Goal: Task Accomplishment & Management: Use online tool/utility

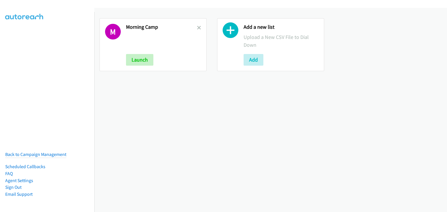
drag, startPoint x: 198, startPoint y: 28, endPoint x: 237, endPoint y: 50, distance: 44.8
click at [198, 28] on icon at bounding box center [199, 28] width 4 height 4
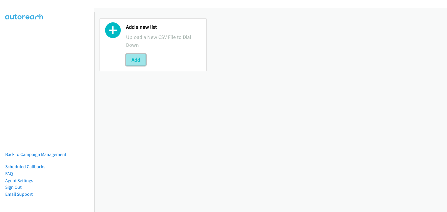
click at [132, 61] on button "Add" at bounding box center [136, 60] width 20 height 12
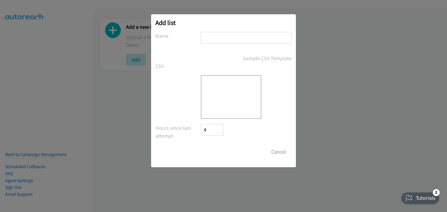
click at [225, 35] on input "text" at bounding box center [246, 38] width 91 height 12
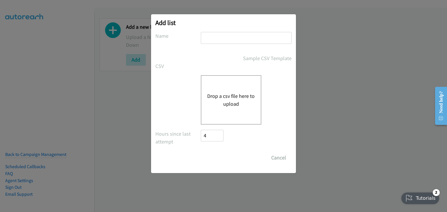
click at [235, 40] on input "text" at bounding box center [246, 38] width 91 height 12
type input "Morning Camp"
click at [225, 92] on div "Drop a csv file here to upload" at bounding box center [231, 99] width 61 height 49
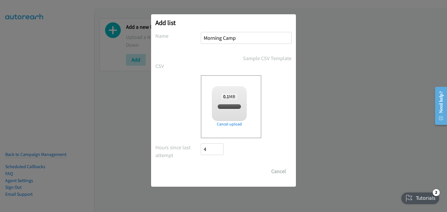
checkbox input "true"
click at [216, 173] on input "Save List" at bounding box center [216, 172] width 31 height 12
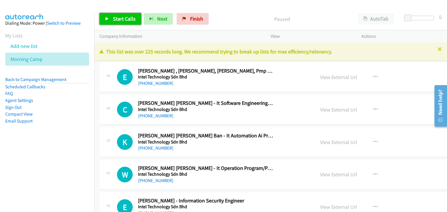
click at [122, 15] on link "Start Calls" at bounding box center [120, 19] width 42 height 12
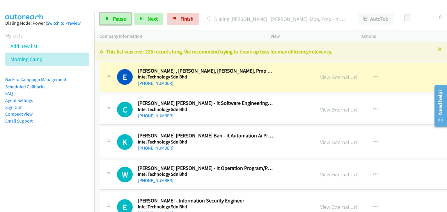
click at [101, 20] on link "Pause" at bounding box center [115, 19] width 32 height 12
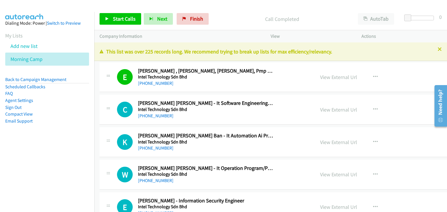
drag, startPoint x: 102, startPoint y: 56, endPoint x: 120, endPoint y: 24, distance: 36.3
click at [102, 56] on div "This list was over 225 records long. We recommend trying to break up lists for …" at bounding box center [270, 51] width 353 height 19
drag, startPoint x: 119, startPoint y: 21, endPoint x: 138, endPoint y: 27, distance: 19.5
click at [119, 21] on span "Start Calls" at bounding box center [124, 18] width 23 height 7
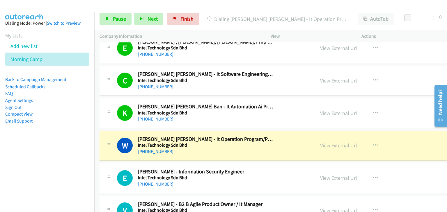
scroll to position [87, 0]
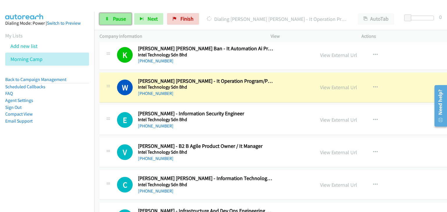
click at [113, 23] on link "Pause" at bounding box center [115, 19] width 32 height 12
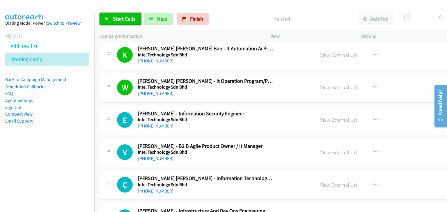
click at [120, 24] on link "Start Calls" at bounding box center [120, 19] width 42 height 12
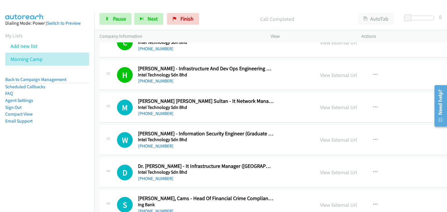
scroll to position [233, 0]
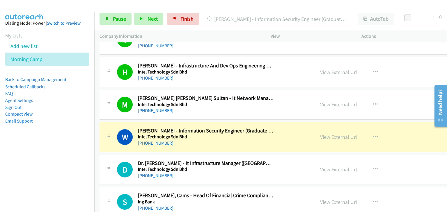
drag, startPoint x: 110, startPoint y: 112, endPoint x: 258, endPoint y: 146, distance: 152.4
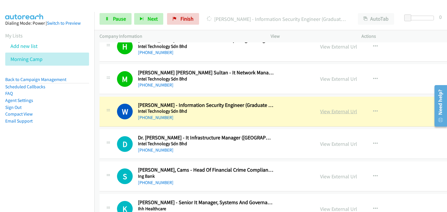
scroll to position [262, 0]
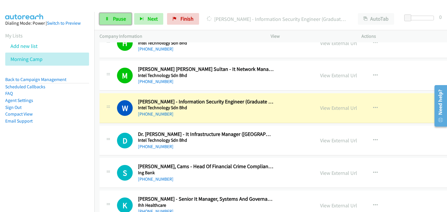
click at [107, 14] on link "Pause" at bounding box center [115, 19] width 32 height 12
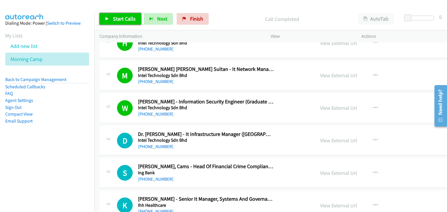
click at [119, 20] on span "Start Calls" at bounding box center [124, 18] width 23 height 7
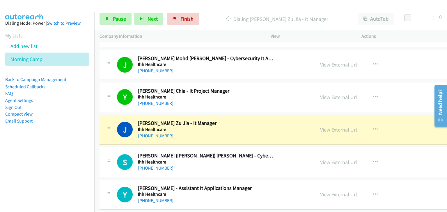
scroll to position [524, 0]
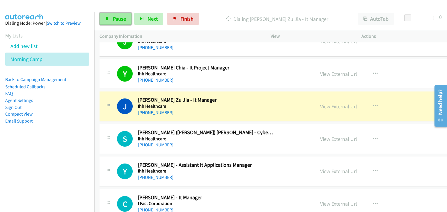
click at [113, 24] on link "Pause" at bounding box center [115, 19] width 32 height 12
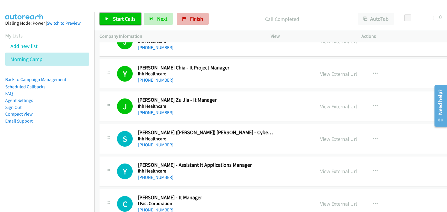
click at [128, 19] on span "Start Calls" at bounding box center [124, 18] width 23 height 7
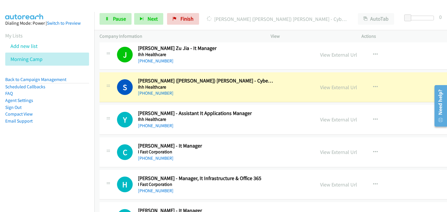
scroll to position [582, 0]
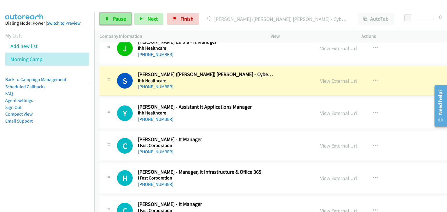
click at [114, 19] on span "Pause" at bounding box center [119, 18] width 13 height 7
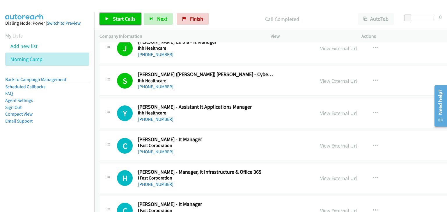
drag, startPoint x: 128, startPoint y: 21, endPoint x: 273, endPoint y: 3, distance: 145.6
click at [128, 21] on span "Start Calls" at bounding box center [124, 18] width 23 height 7
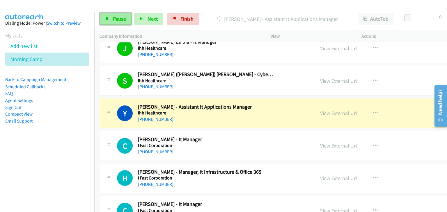
click at [113, 21] on span "Pause" at bounding box center [119, 18] width 13 height 7
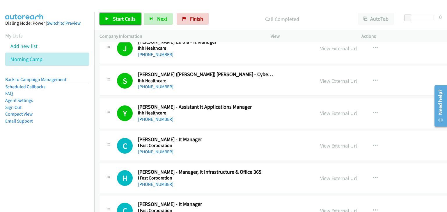
drag, startPoint x: 122, startPoint y: 19, endPoint x: 272, endPoint y: 13, distance: 149.9
click at [122, 19] on span "Start Calls" at bounding box center [124, 18] width 23 height 7
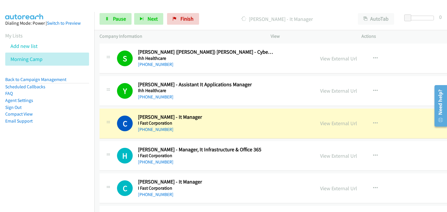
scroll to position [611, 0]
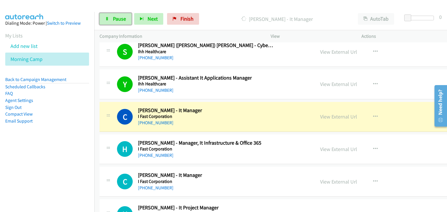
drag, startPoint x: 115, startPoint y: 21, endPoint x: 151, endPoint y: 35, distance: 37.9
click at [115, 21] on span "Pause" at bounding box center [119, 18] width 13 height 7
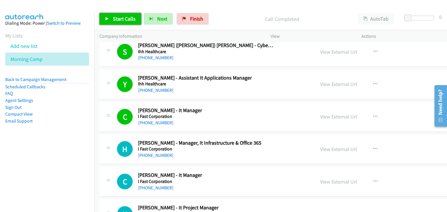
click at [119, 19] on span "Start Calls" at bounding box center [124, 18] width 23 height 7
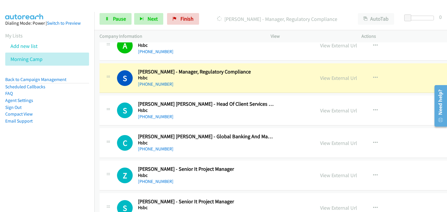
scroll to position [844, 0]
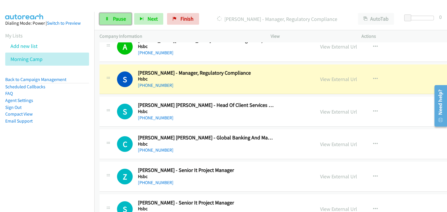
click at [110, 21] on link "Pause" at bounding box center [115, 19] width 32 height 12
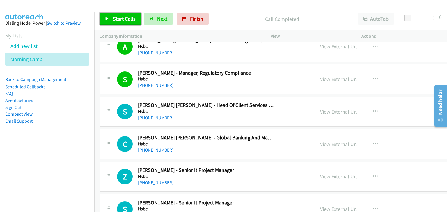
drag, startPoint x: 131, startPoint y: 17, endPoint x: 129, endPoint y: 2, distance: 14.4
click at [131, 17] on span "Start Calls" at bounding box center [124, 18] width 23 height 7
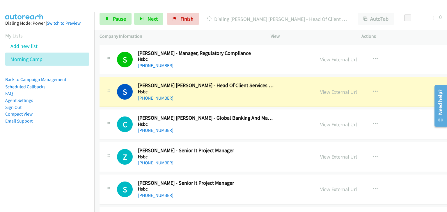
scroll to position [873, 0]
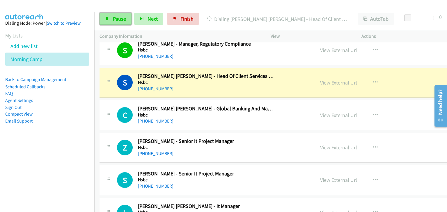
click at [112, 24] on link "Pause" at bounding box center [115, 19] width 32 height 12
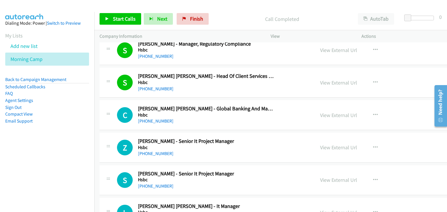
click at [112, 29] on div "Start Calls Pause Next Finish Call Completed AutoTab AutoTab 0" at bounding box center [270, 19] width 353 height 22
click at [114, 19] on span "Start Calls" at bounding box center [124, 18] width 23 height 7
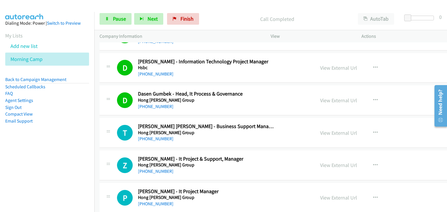
scroll to position [1076, 0]
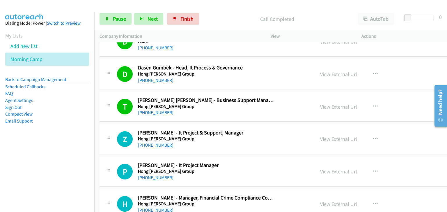
click at [106, 65] on div at bounding box center [108, 73] width 7 height 16
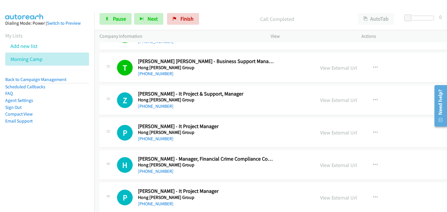
scroll to position [1105, 0]
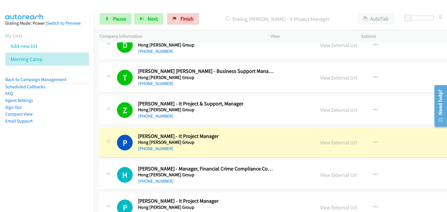
drag, startPoint x: 99, startPoint y: 125, endPoint x: 117, endPoint y: 125, distance: 18.0
click at [99, 127] on td "P Callback Scheduled Pauline Wong - It Project Manager Hong Leong Group Asia/Ku…" at bounding box center [304, 143] width 420 height 33
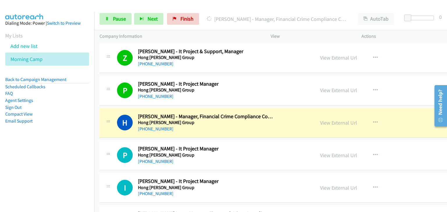
scroll to position [1164, 0]
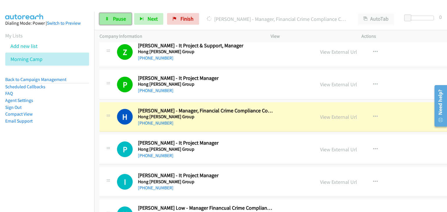
drag, startPoint x: 109, startPoint y: 18, endPoint x: 111, endPoint y: 19, distance: 3.4
click at [108, 17] on icon at bounding box center [107, 19] width 4 height 4
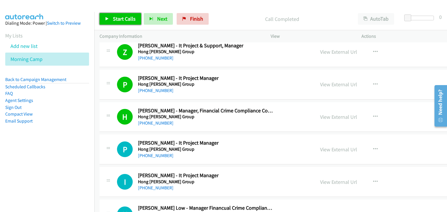
click at [102, 16] on link "Start Calls" at bounding box center [120, 19] width 42 height 12
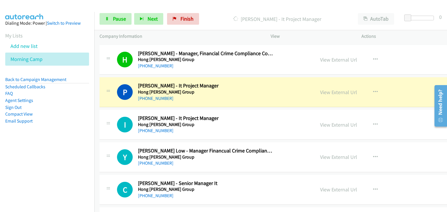
scroll to position [1222, 0]
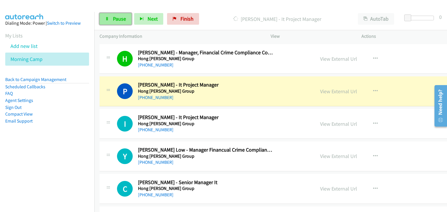
click at [107, 18] on icon at bounding box center [107, 19] width 4 height 4
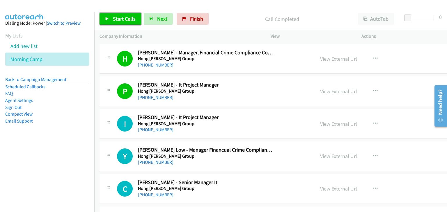
click at [135, 19] on link "Start Calls" at bounding box center [120, 19] width 42 height 12
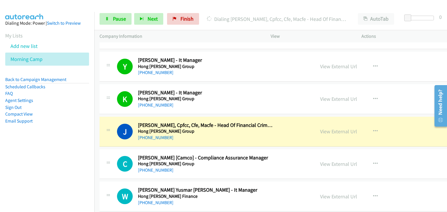
scroll to position [1484, 0]
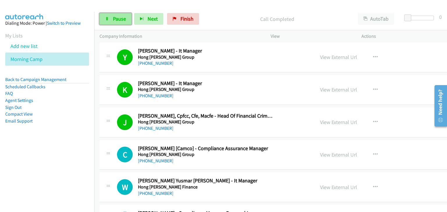
click at [115, 17] on span "Pause" at bounding box center [119, 18] width 13 height 7
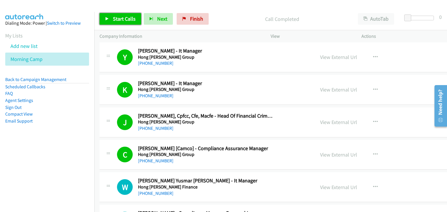
drag, startPoint x: 109, startPoint y: 18, endPoint x: 123, endPoint y: 25, distance: 15.2
click at [110, 18] on link "Start Calls" at bounding box center [120, 19] width 42 height 12
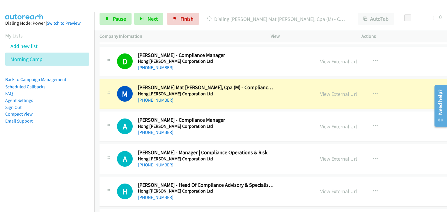
scroll to position [1745, 0]
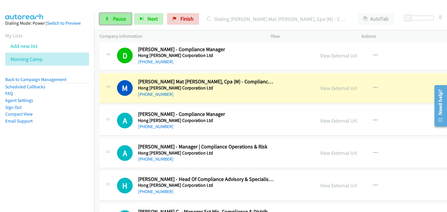
click at [118, 17] on span "Pause" at bounding box center [119, 18] width 13 height 7
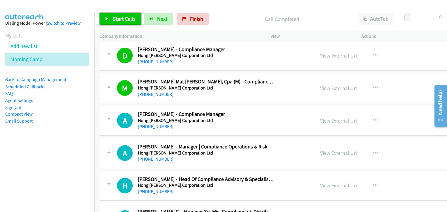
click at [118, 17] on span "Start Calls" at bounding box center [124, 18] width 23 height 7
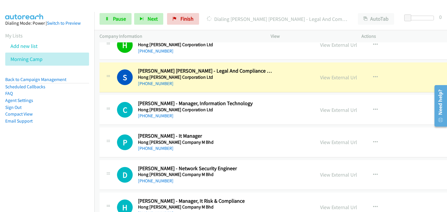
scroll to position [1920, 0]
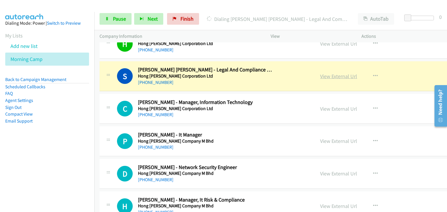
drag, startPoint x: 336, startPoint y: 73, endPoint x: 342, endPoint y: 75, distance: 5.8
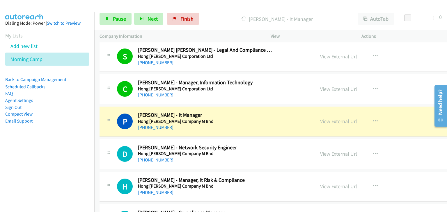
scroll to position [1978, 0]
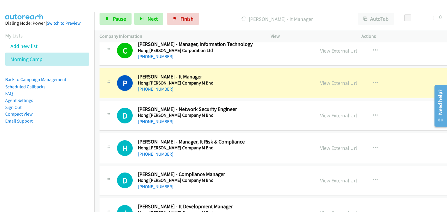
click at [112, 67] on td "P Callback Scheduled Poh Ling Cheok - It Manager Hong Leong Company M Bhd Asia/…" at bounding box center [304, 83] width 420 height 33
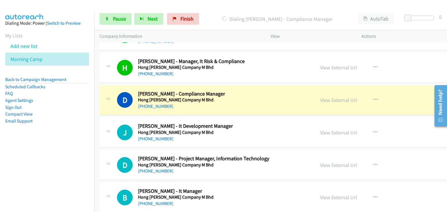
scroll to position [2065, 0]
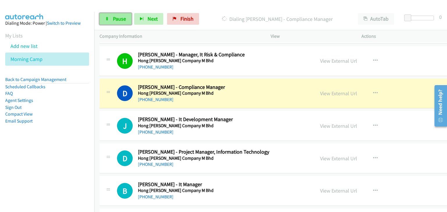
click at [112, 15] on link "Pause" at bounding box center [115, 19] width 32 height 12
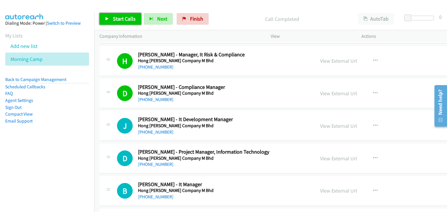
click at [129, 18] on span "Start Calls" at bounding box center [124, 18] width 23 height 7
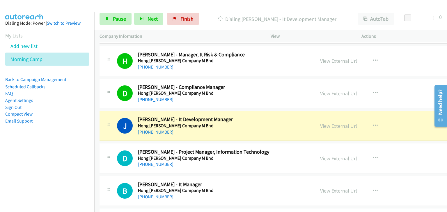
drag, startPoint x: 319, startPoint y: 123, endPoint x: 326, endPoint y: 126, distance: 7.3
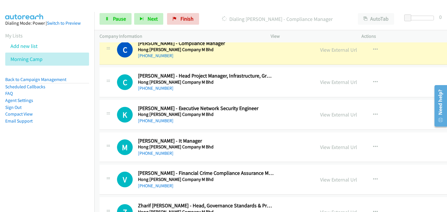
scroll to position [2327, 0]
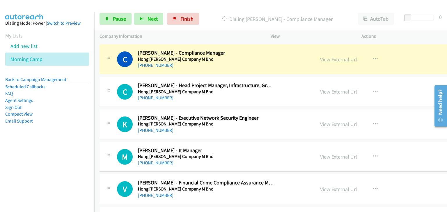
click at [302, 97] on div "C Callback Scheduled Chai Ching - Head Project Manager, Infrastructure, Group I…" at bounding box center [304, 92] width 410 height 30
click at [270, 65] on div "C Callback Scheduled Claire Wong - Compliance Manager Hong Leong Company M Bhd …" at bounding box center [304, 60] width 410 height 30
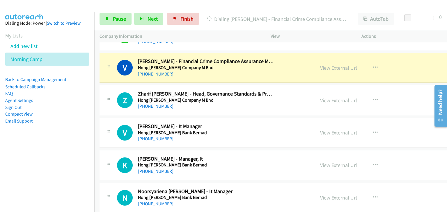
scroll to position [2444, 0]
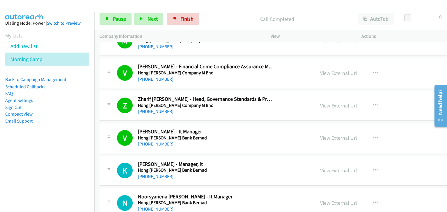
click at [98, 122] on td "V Callback Scheduled Vikhneswaran Asathamby - It Manager Hong Leong Bank Berhad…" at bounding box center [304, 138] width 420 height 33
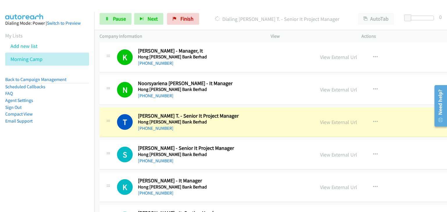
scroll to position [2589, 0]
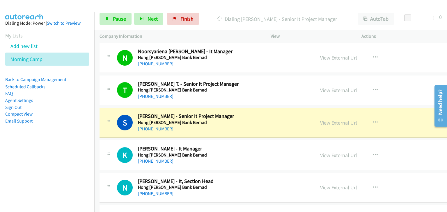
click at [107, 146] on div at bounding box center [108, 154] width 7 height 16
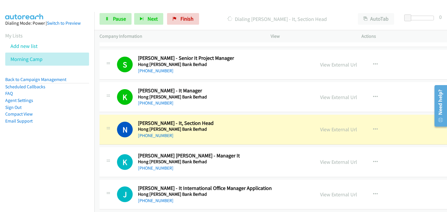
scroll to position [2676, 0]
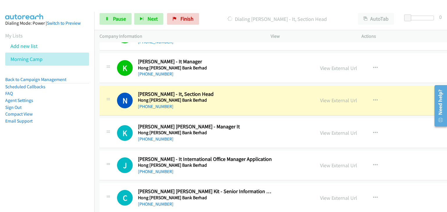
click at [116, 124] on div "K Callback Scheduled Kien Wen Yang - Manager It Hong Leong Bank Berhad Asia/Kuc…" at bounding box center [207, 133] width 205 height 19
drag, startPoint x: 320, startPoint y: 97, endPoint x: 323, endPoint y: 97, distance: 3.2
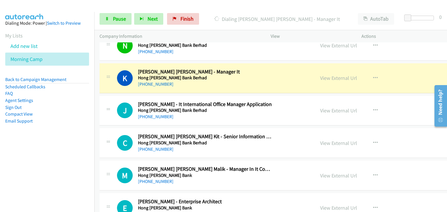
scroll to position [2734, 0]
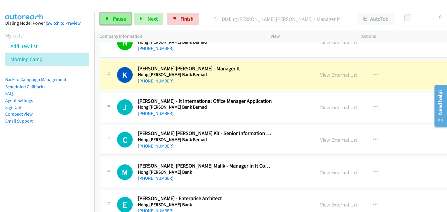
click at [120, 17] on span "Pause" at bounding box center [119, 18] width 13 height 7
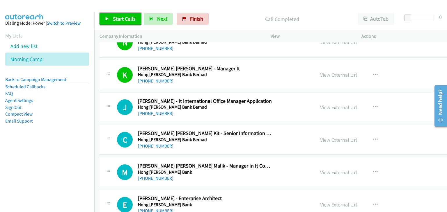
drag, startPoint x: 113, startPoint y: 15, endPoint x: 128, endPoint y: 17, distance: 14.3
click at [114, 15] on span "Start Calls" at bounding box center [124, 18] width 23 height 7
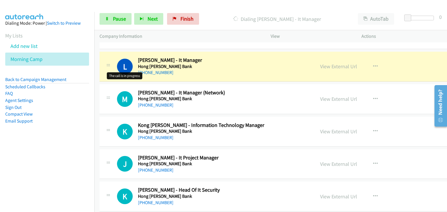
scroll to position [3025, 0]
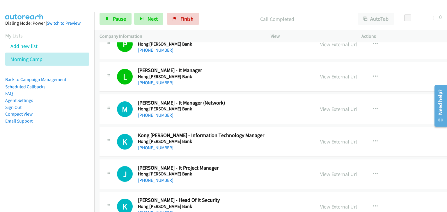
click at [103, 61] on td "L Callback Scheduled Lourdumary Arokiasamy - It Manager Hong Leong Bank Asia/Ku…" at bounding box center [304, 77] width 420 height 33
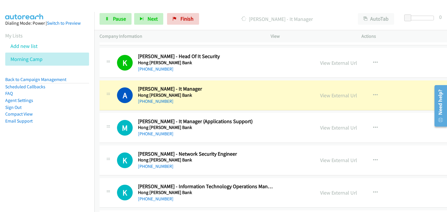
scroll to position [3171, 0]
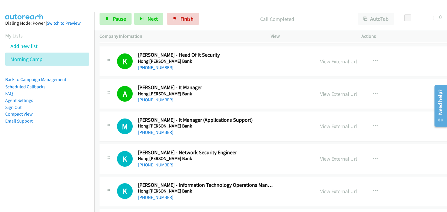
click at [105, 150] on div at bounding box center [108, 158] width 7 height 16
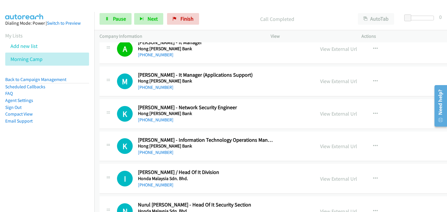
scroll to position [3200, 0]
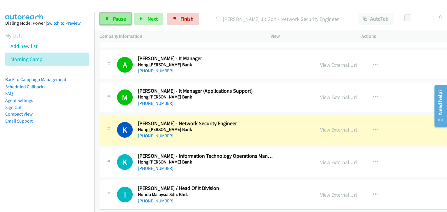
click at [109, 19] on link "Pause" at bounding box center [115, 19] width 32 height 12
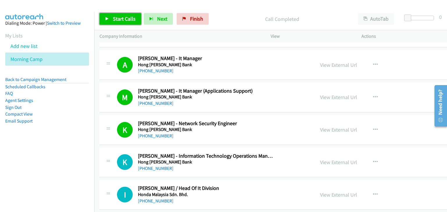
click at [122, 19] on span "Start Calls" at bounding box center [124, 18] width 23 height 7
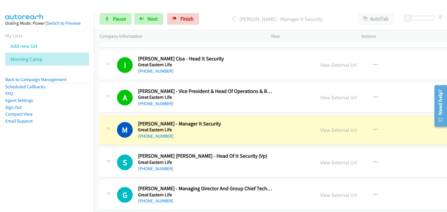
scroll to position [3811, 0]
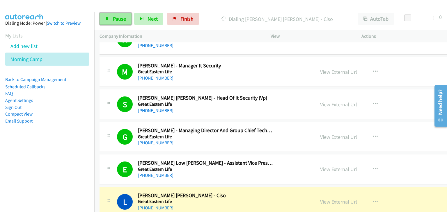
click at [107, 22] on link "Pause" at bounding box center [115, 19] width 32 height 12
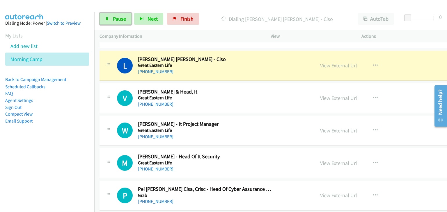
scroll to position [3956, 0]
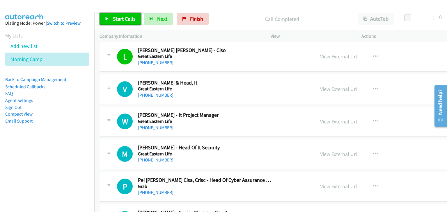
click at [126, 17] on span "Start Calls" at bounding box center [124, 18] width 23 height 7
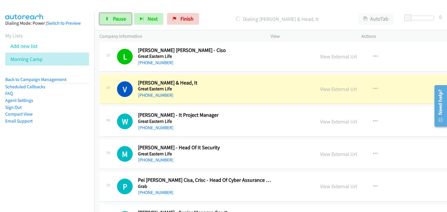
drag, startPoint x: 110, startPoint y: 19, endPoint x: 113, endPoint y: 35, distance: 16.5
click at [110, 19] on link "Pause" at bounding box center [115, 19] width 32 height 12
